Goal: Navigation & Orientation: Find specific page/section

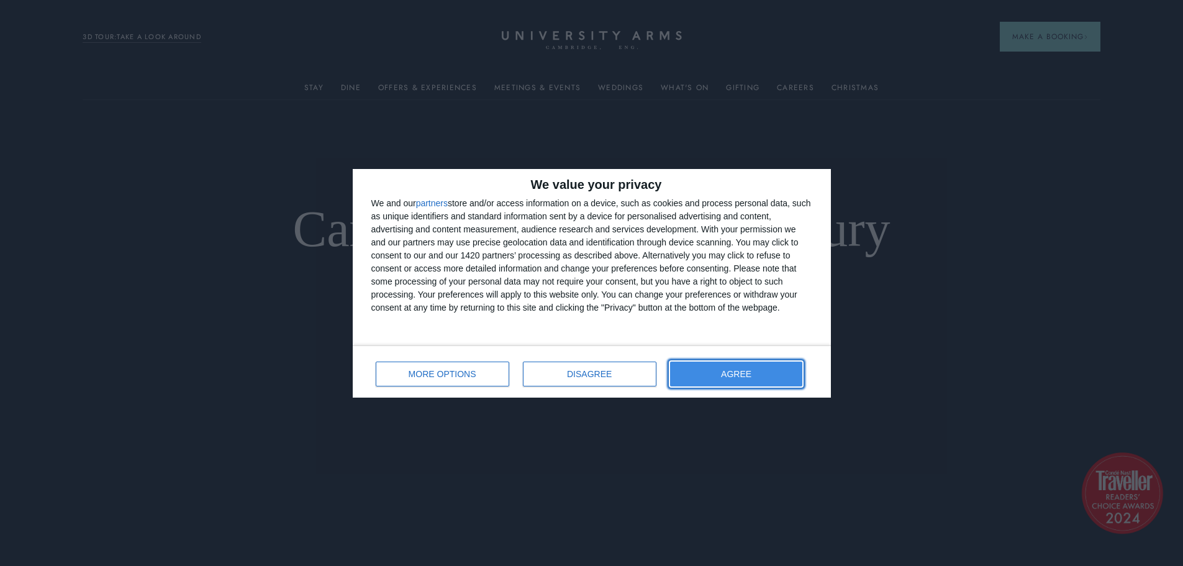
click at [712, 379] on button "AGREE" at bounding box center [736, 373] width 133 height 25
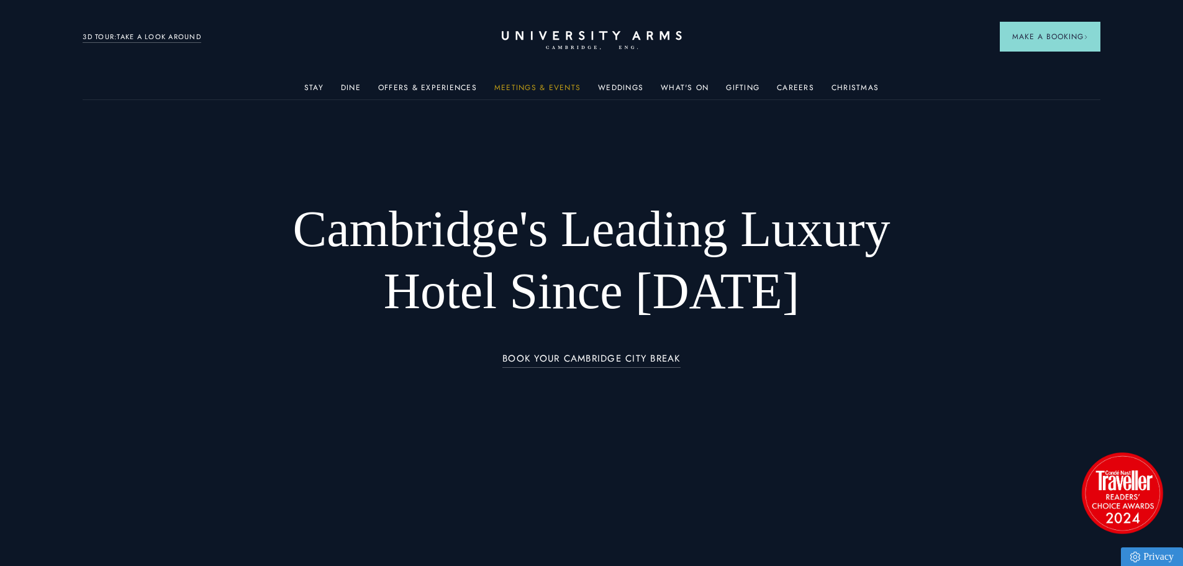
click at [539, 87] on link "Meetings & Events" at bounding box center [537, 91] width 86 height 16
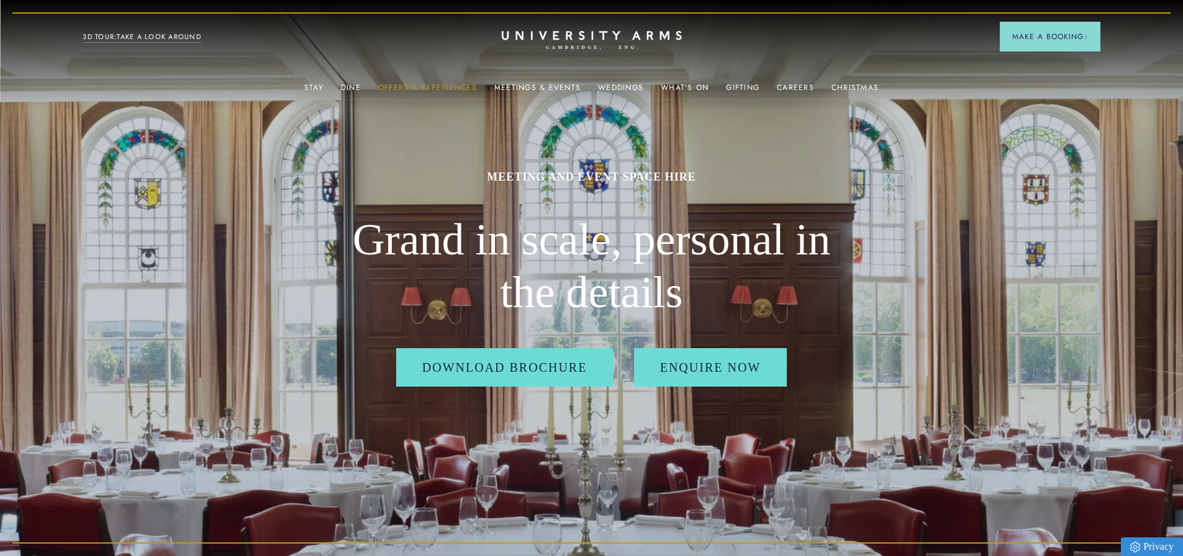
click at [407, 83] on link "Offers & Experiences" at bounding box center [427, 91] width 99 height 16
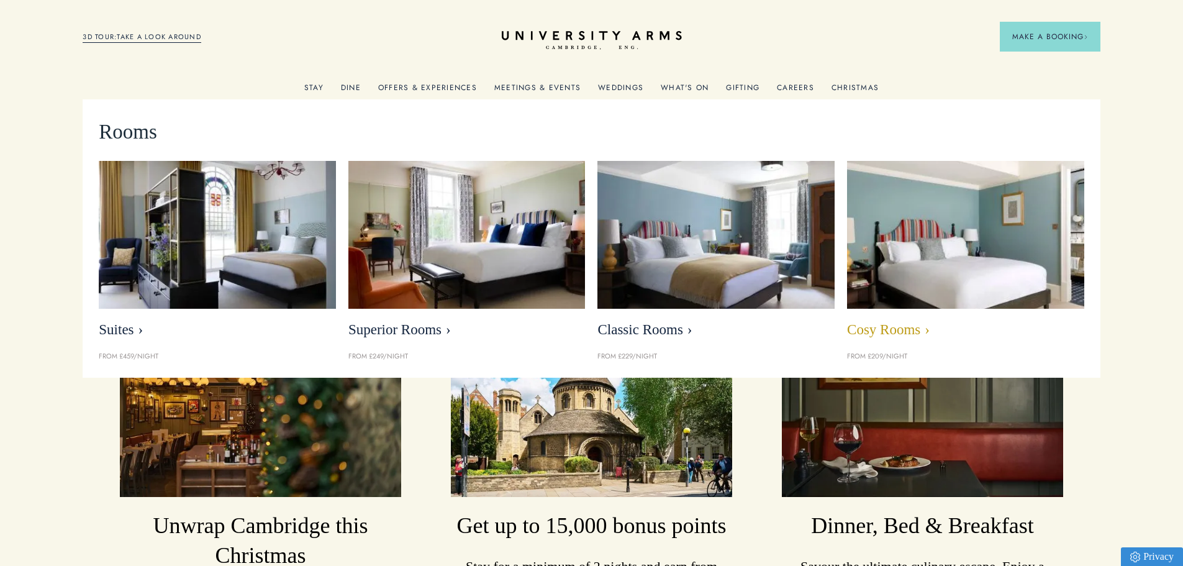
click at [901, 325] on span "Cosy Rooms" at bounding box center [965, 329] width 237 height 17
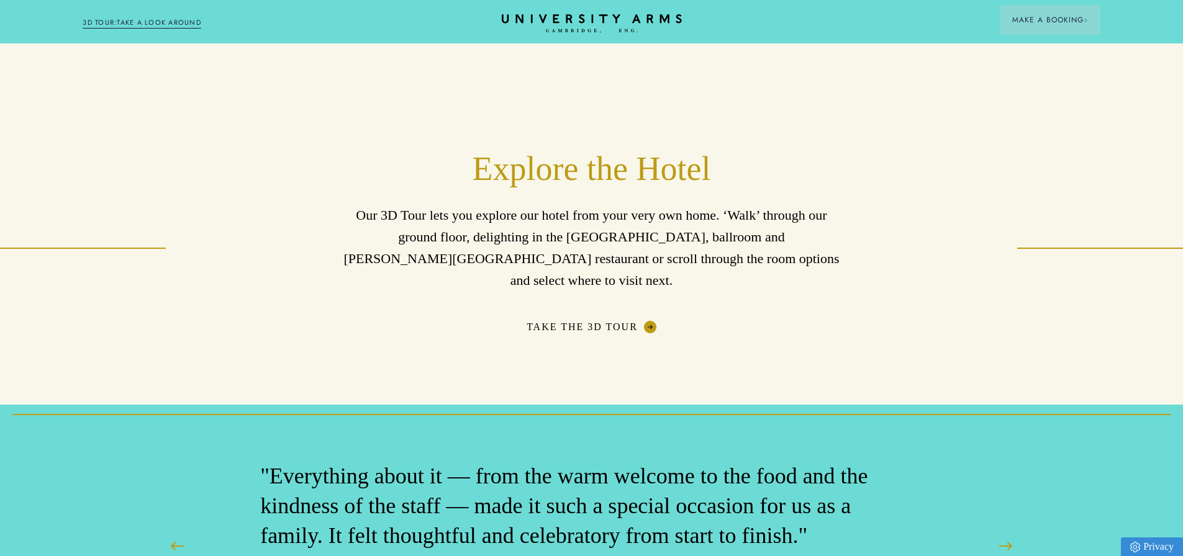
scroll to position [1863, 0]
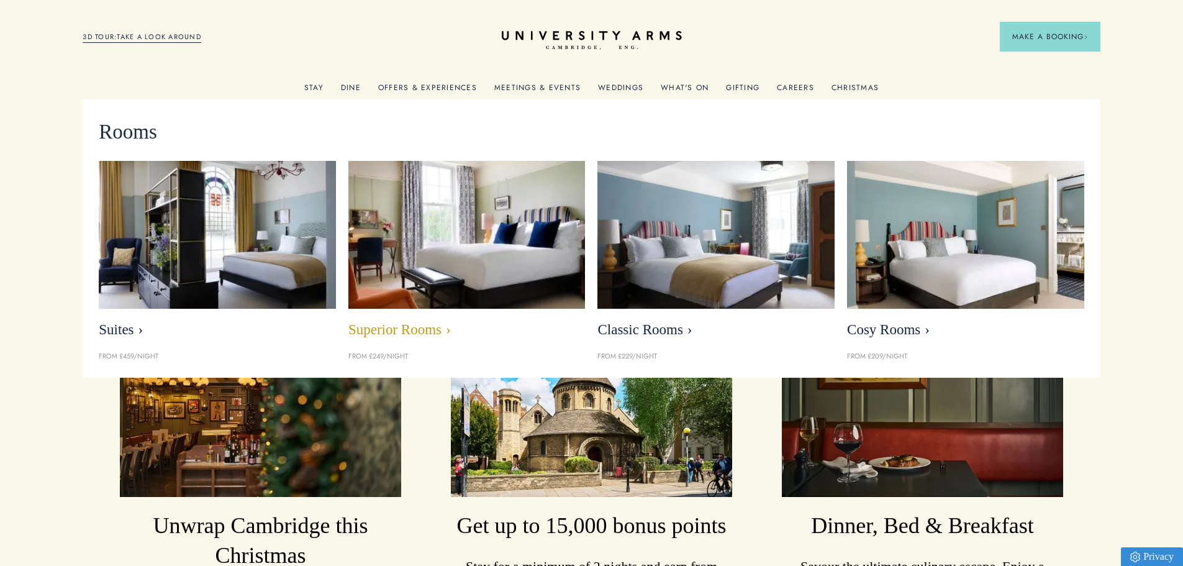
click at [403, 334] on span "Superior Rooms" at bounding box center [466, 329] width 237 height 17
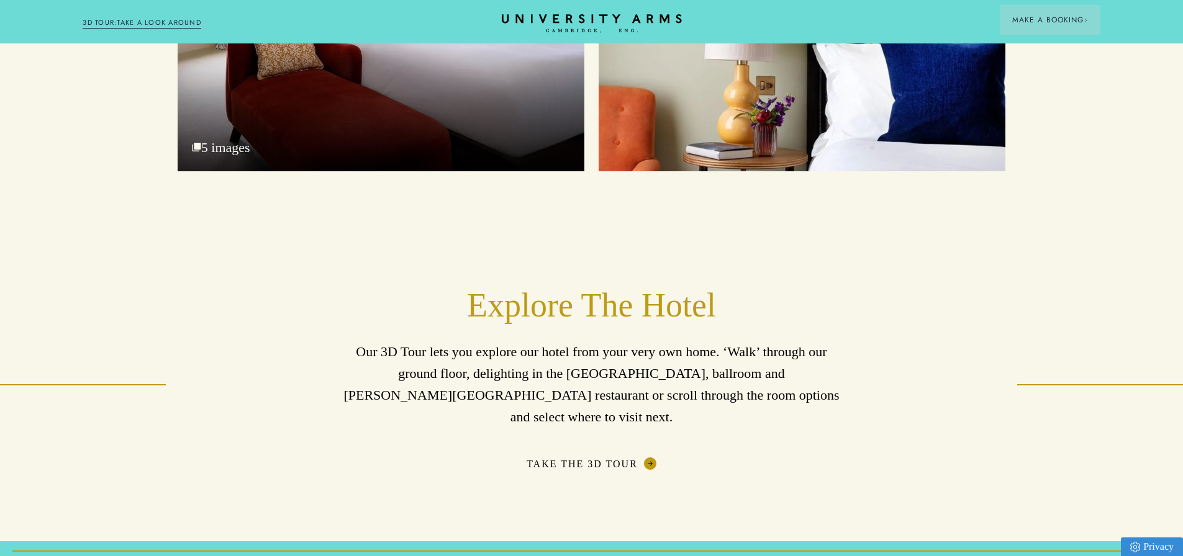
scroll to position [1925, 0]
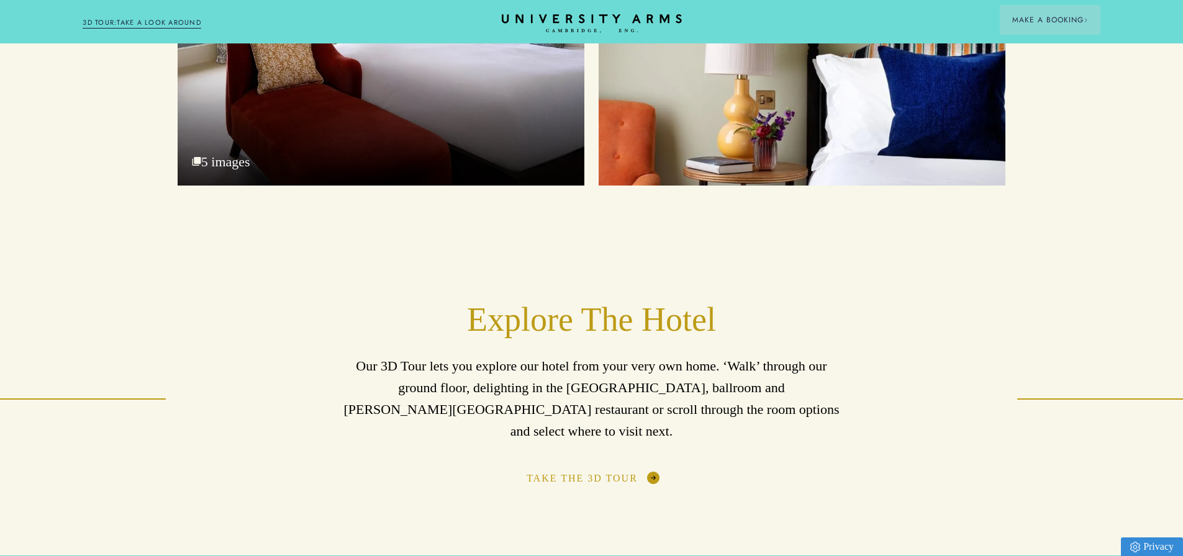
click at [608, 472] on link "Take The 3D Tour" at bounding box center [592, 478] width 130 height 12
